Goal: Book appointment/travel/reservation

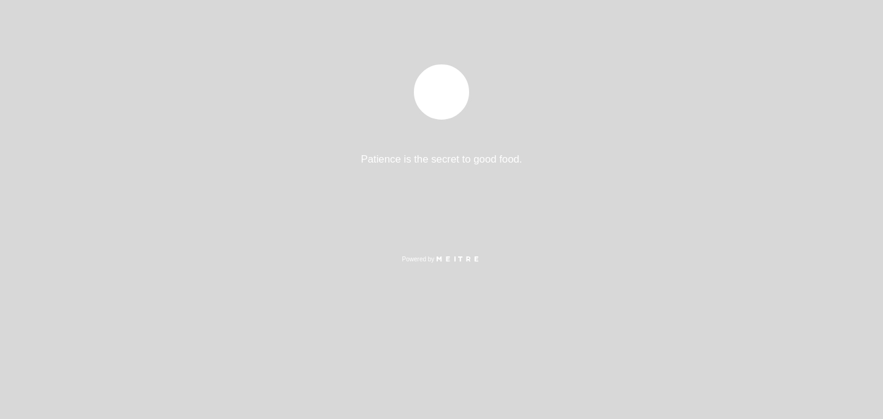
select select "es"
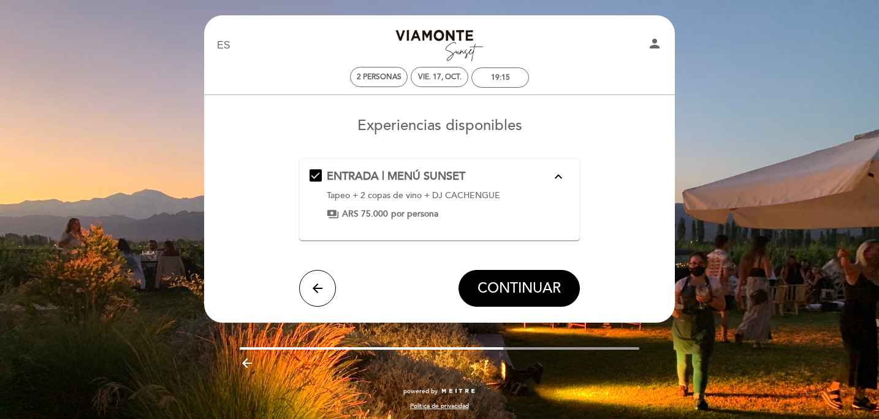
click at [499, 195] on div "Tapeo + 2 copas de vino + DJ CACHENGUE" at bounding box center [439, 195] width 225 height 12
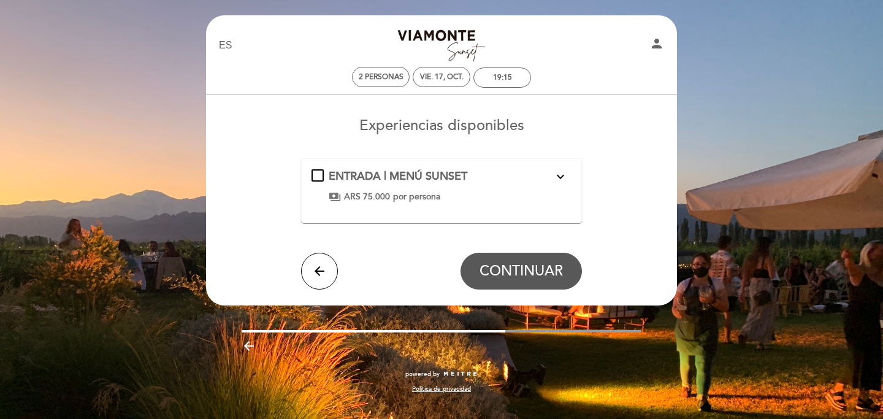
click at [499, 195] on div "payments ARS 75.000 por persona" at bounding box center [441, 197] width 225 height 12
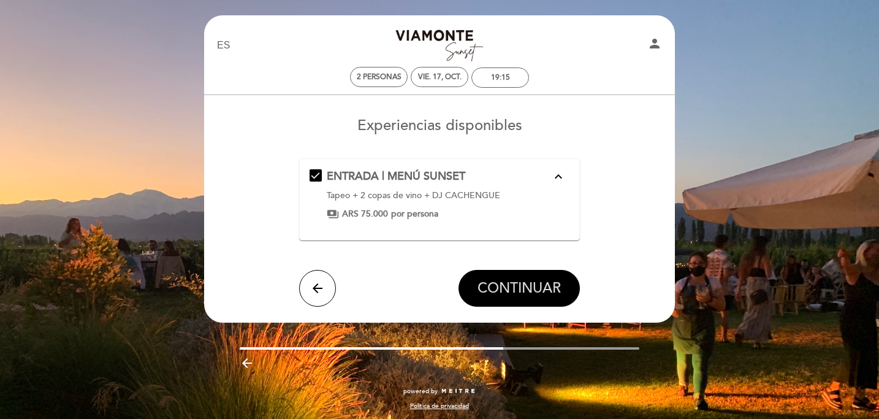
click at [503, 280] on span "CONTINUAR" at bounding box center [519, 288] width 83 height 17
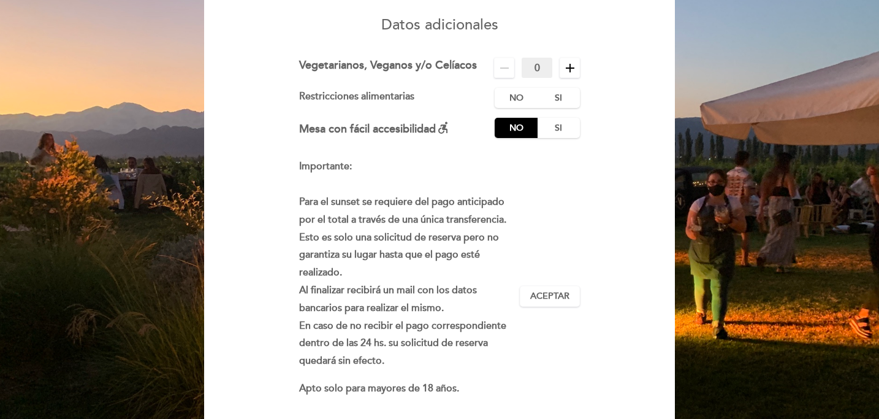
scroll to position [99, 0]
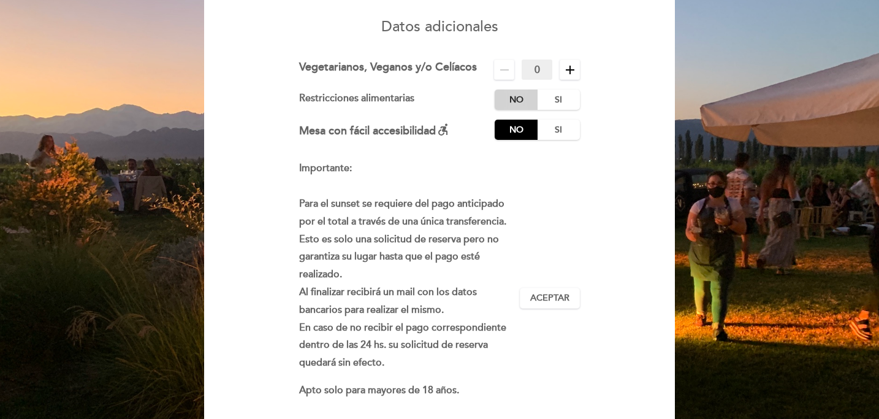
click at [527, 94] on label "No" at bounding box center [516, 99] width 43 height 20
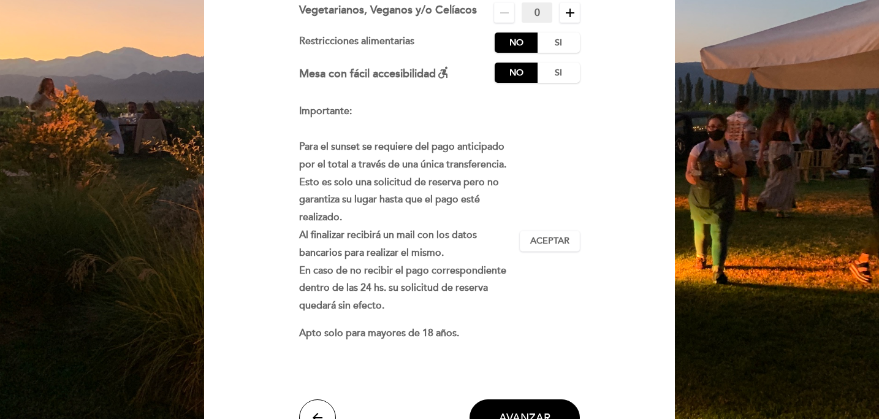
scroll to position [156, 0]
click at [547, 238] on span "Aceptar" at bounding box center [549, 240] width 39 height 13
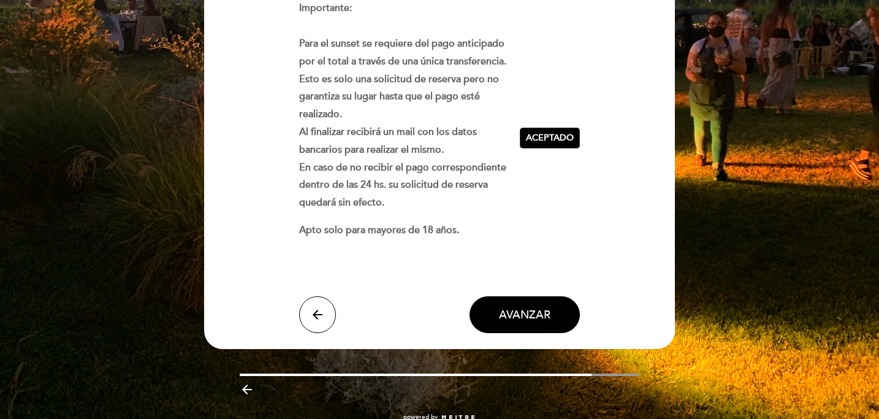
scroll to position [279, 0]
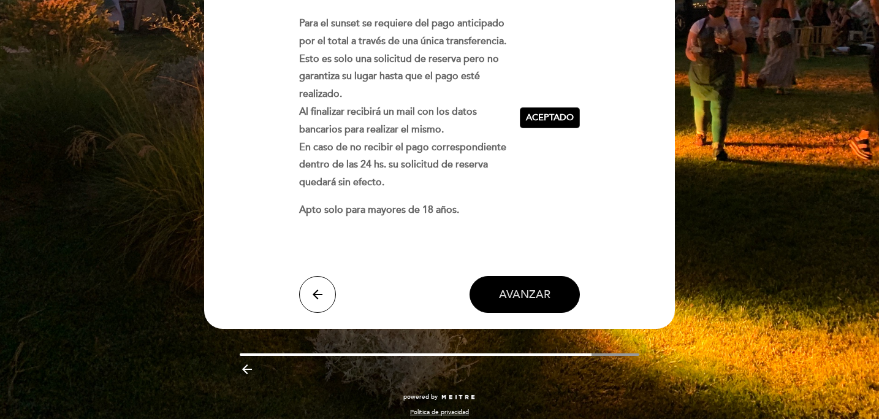
click at [514, 291] on span "AVANZAR" at bounding box center [524, 294] width 51 height 13
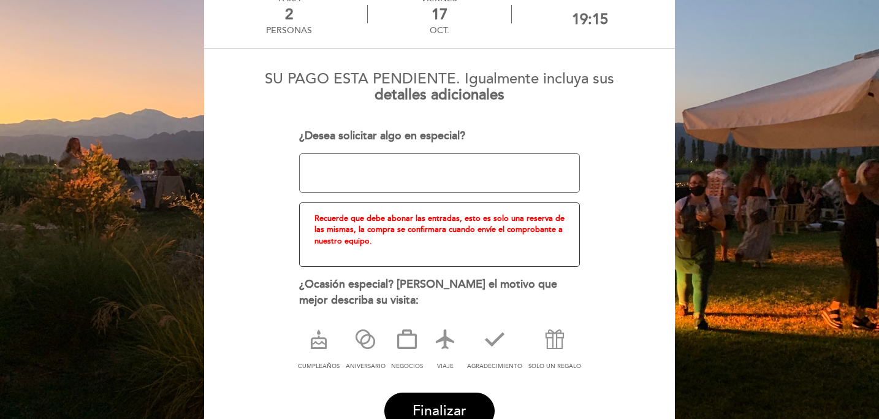
scroll to position [113, 0]
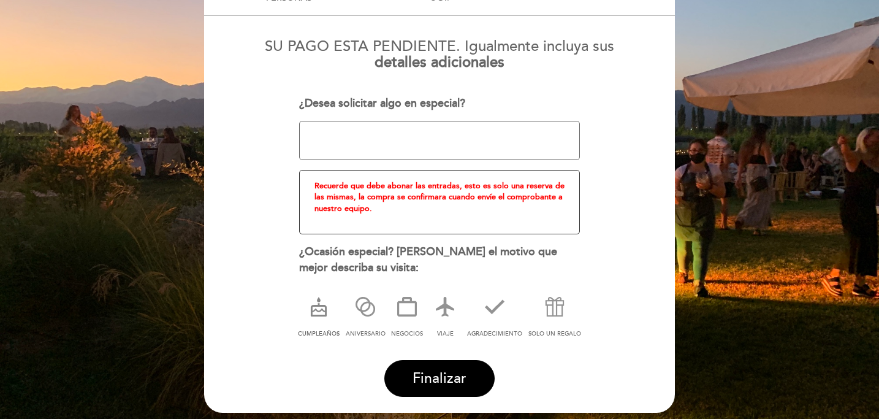
click at [320, 308] on icon at bounding box center [319, 307] width 32 height 32
click at [553, 318] on icon at bounding box center [555, 307] width 32 height 32
click at [326, 299] on icon at bounding box center [319, 307] width 32 height 32
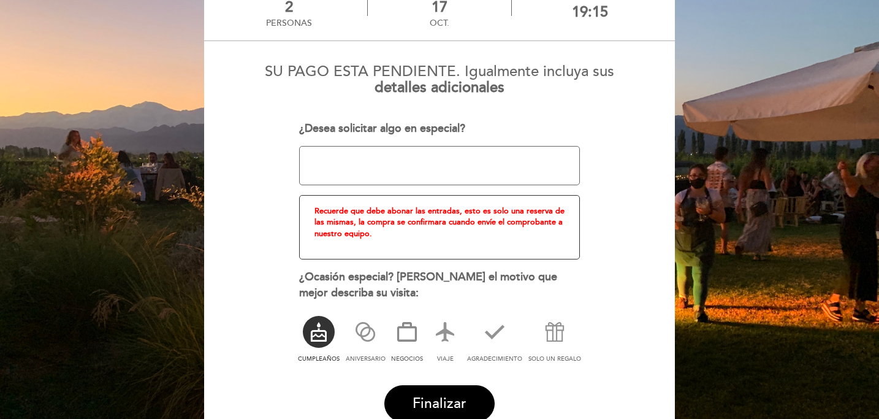
scroll to position [62, 0]
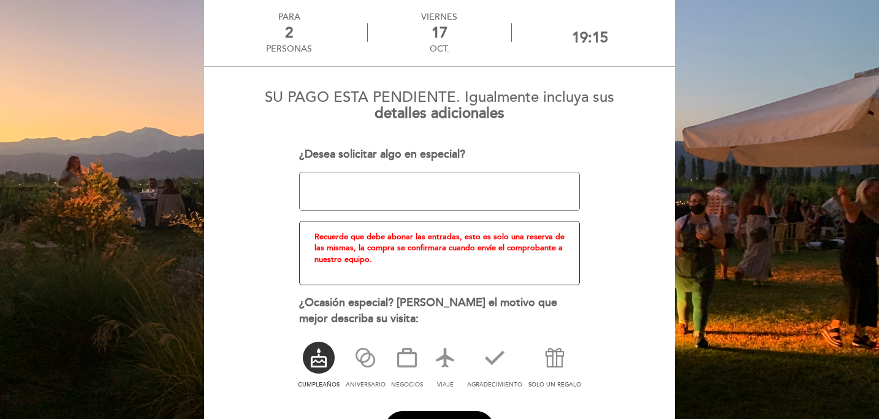
click at [561, 347] on icon at bounding box center [555, 357] width 32 height 32
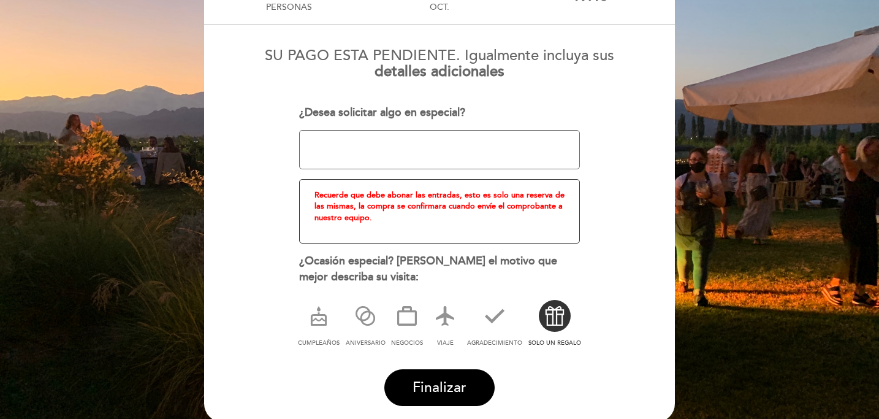
scroll to position [107, 0]
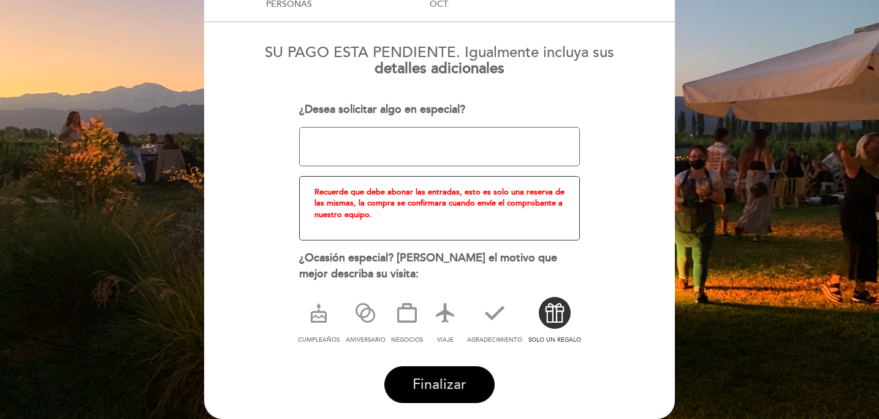
click at [443, 379] on span "Finalizar" at bounding box center [440, 384] width 54 height 17
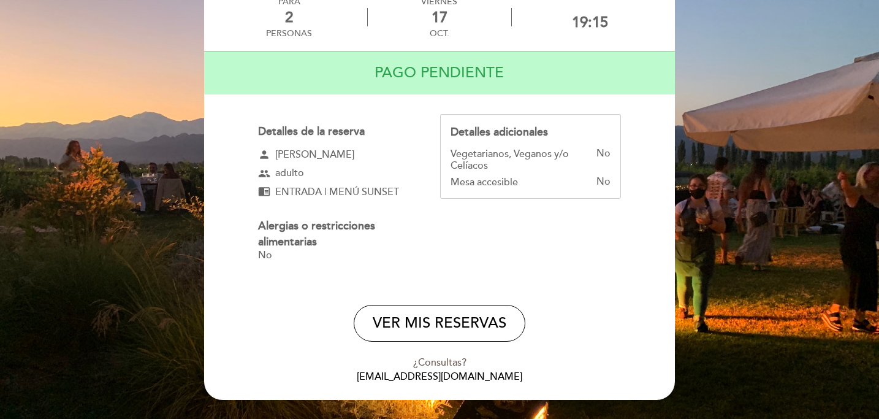
scroll to position [81, 0]
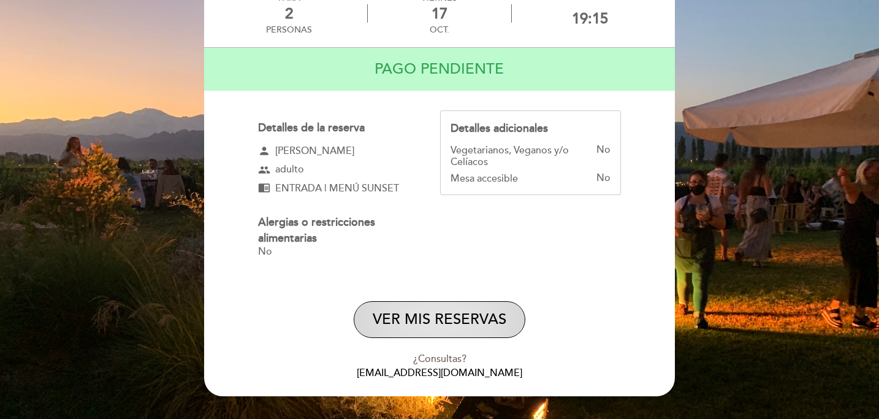
click at [398, 316] on button "VER MIS RESERVAS" at bounding box center [440, 319] width 172 height 37
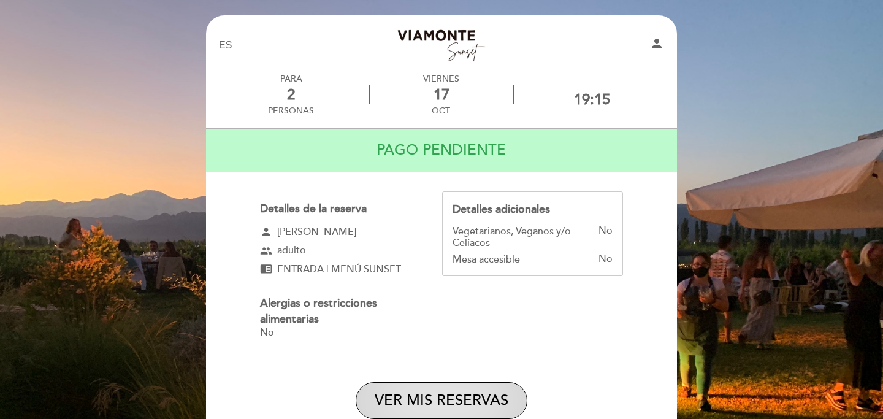
select select "es"
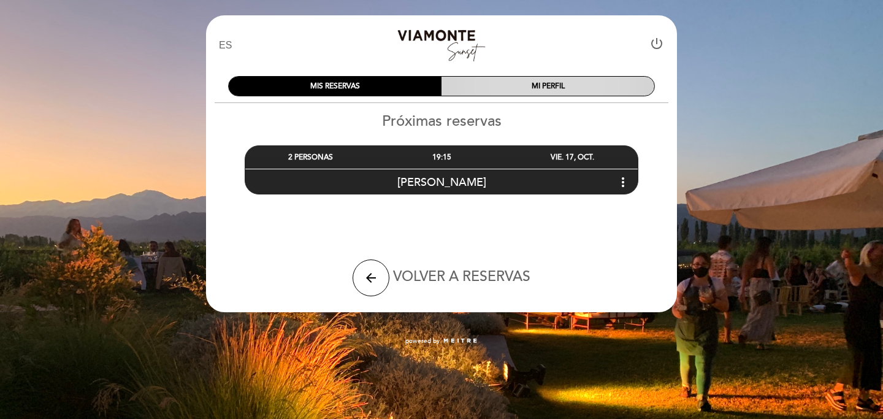
click at [519, 87] on div "MI PERFIL" at bounding box center [547, 86] width 213 height 19
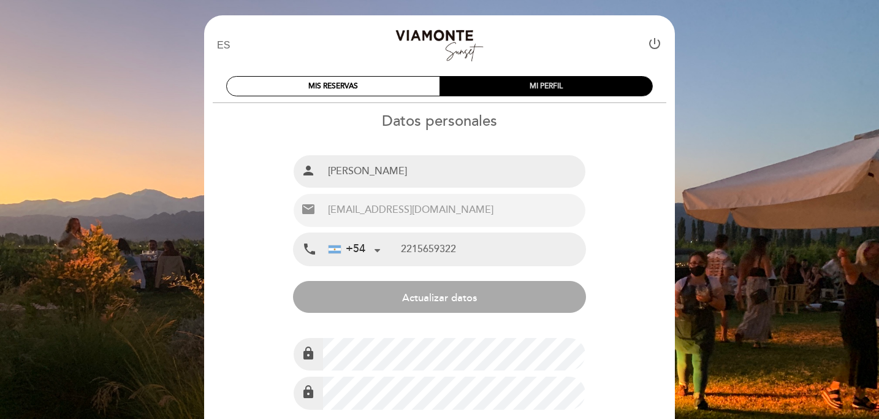
type input "[PHONE_NUMBER]"
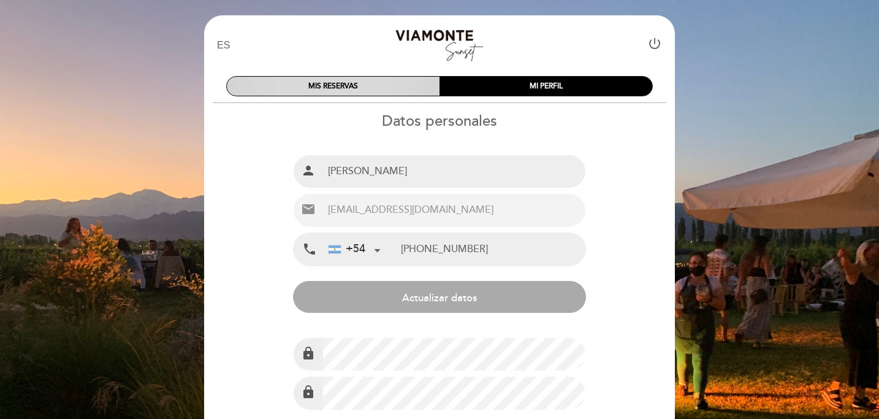
click at [393, 90] on div "MIS RESERVAS" at bounding box center [333, 86] width 213 height 19
